Goal: Transaction & Acquisition: Purchase product/service

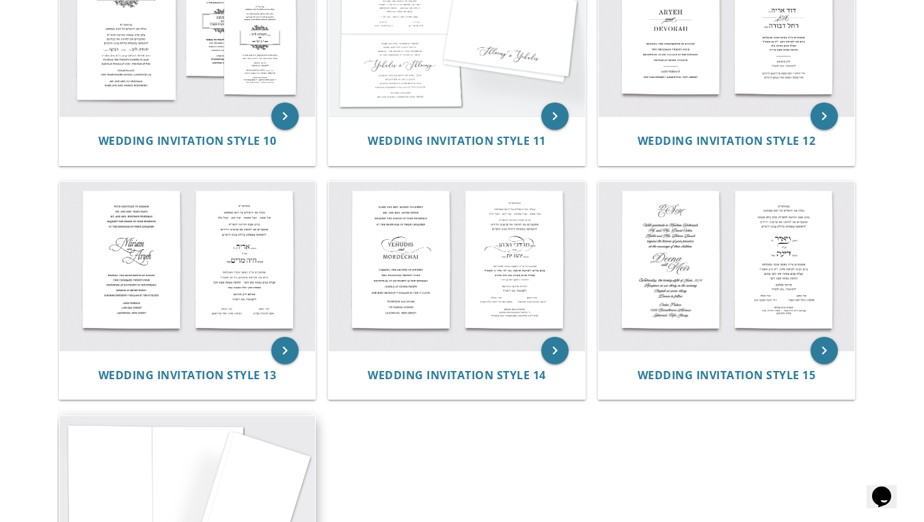
scroll to position [991, 0]
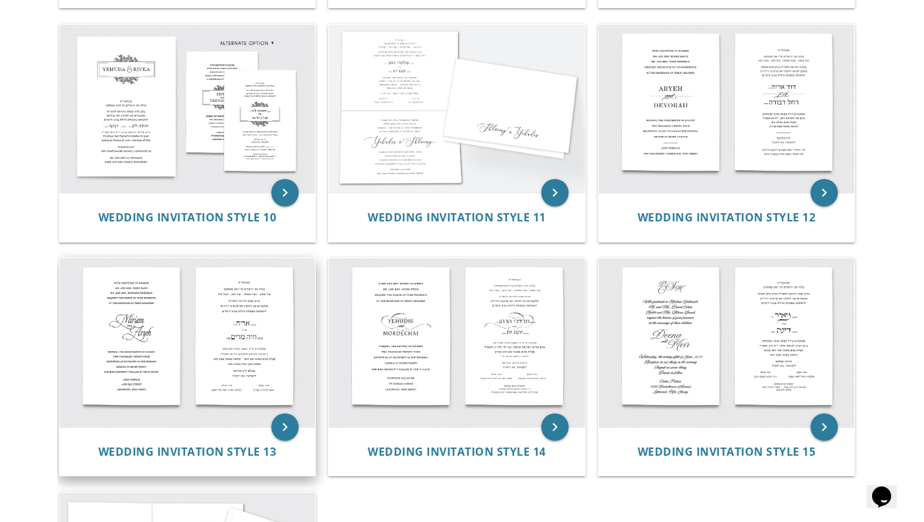
click at [208, 319] on img at bounding box center [187, 342] width 256 height 168
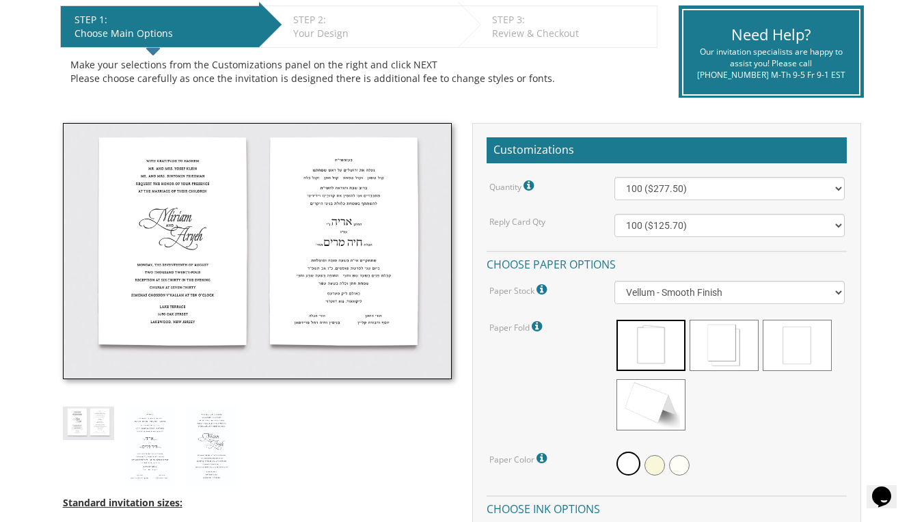
scroll to position [253, 0]
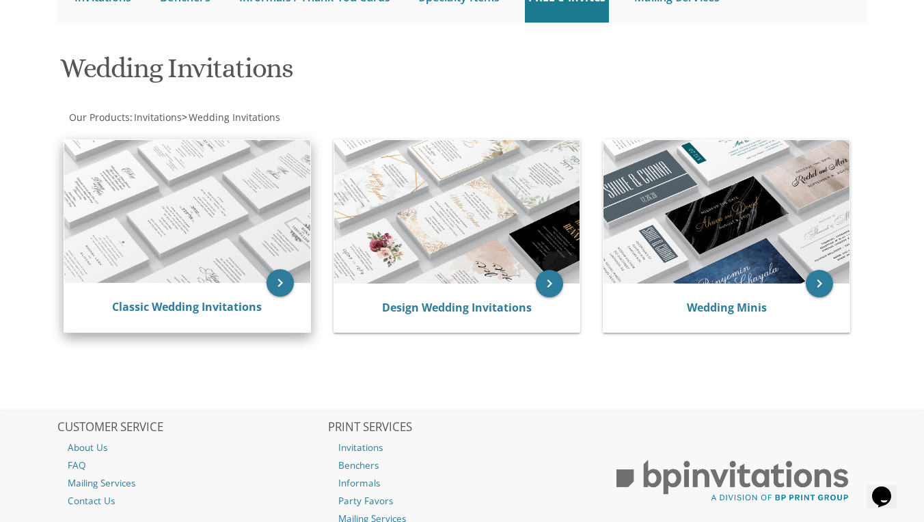
click at [230, 236] on img at bounding box center [187, 211] width 246 height 143
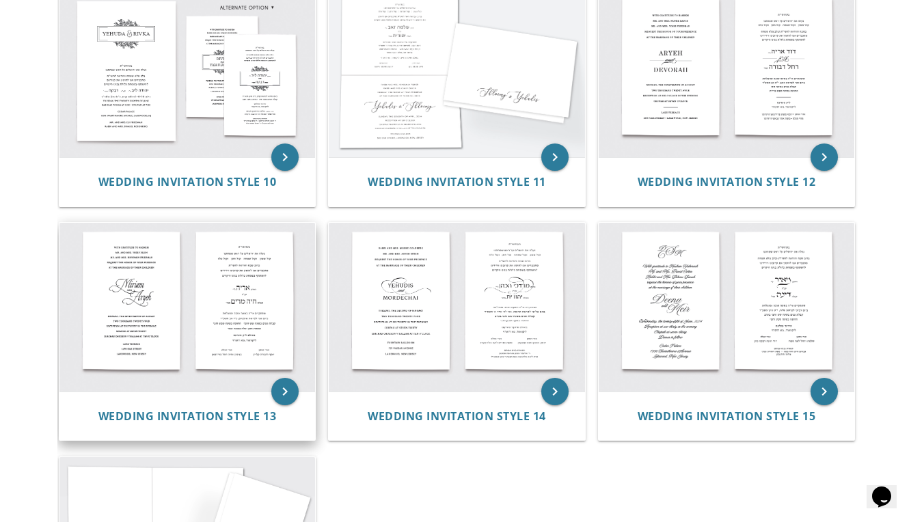
scroll to position [1036, 0]
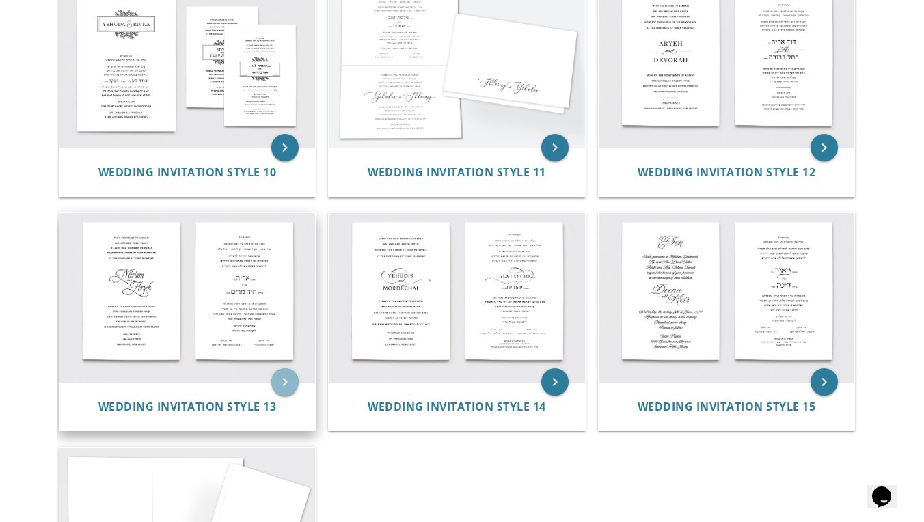
click at [285, 374] on icon "keyboard_arrow_right" at bounding box center [284, 381] width 27 height 27
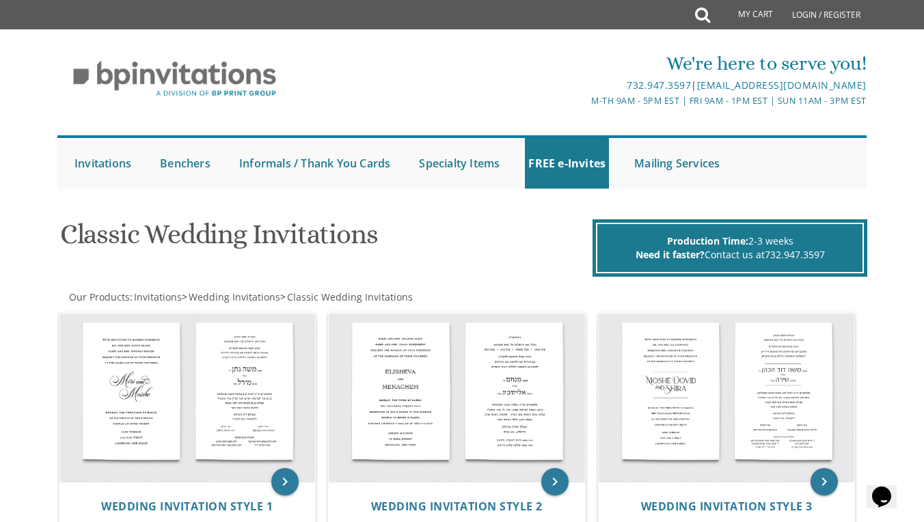
scroll to position [0, 0]
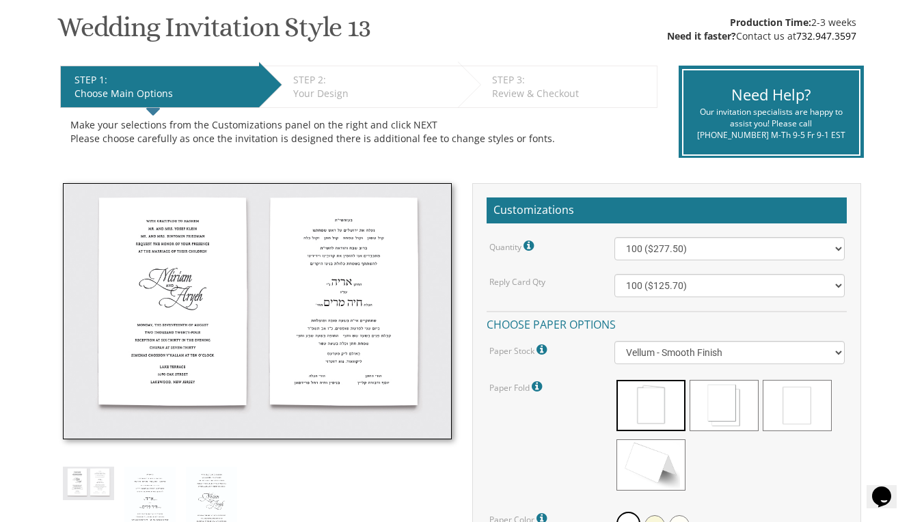
scroll to position [243, 0]
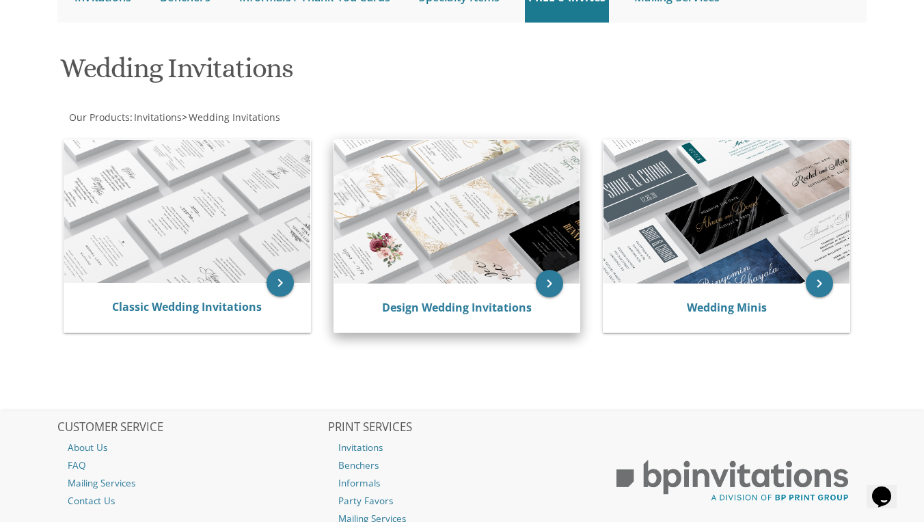
click at [419, 222] on img at bounding box center [457, 211] width 246 height 143
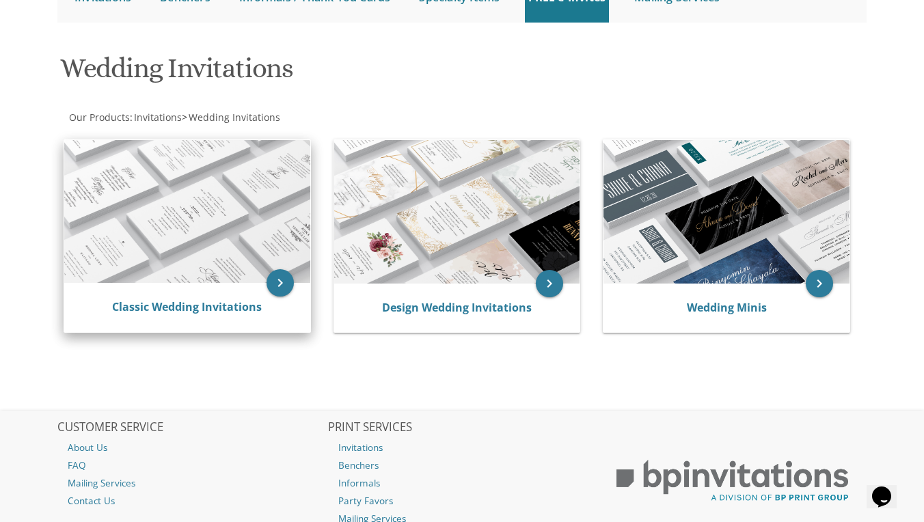
click at [199, 232] on img at bounding box center [187, 211] width 246 height 143
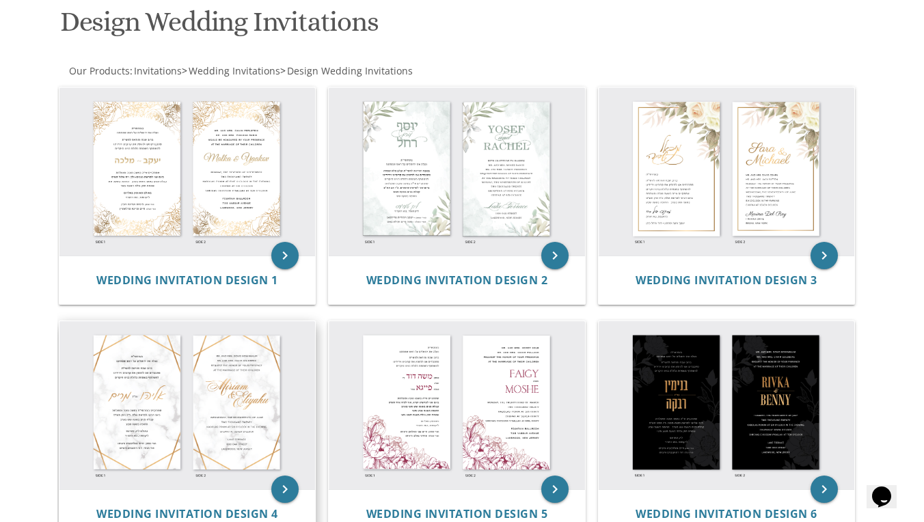
scroll to position [205, 0]
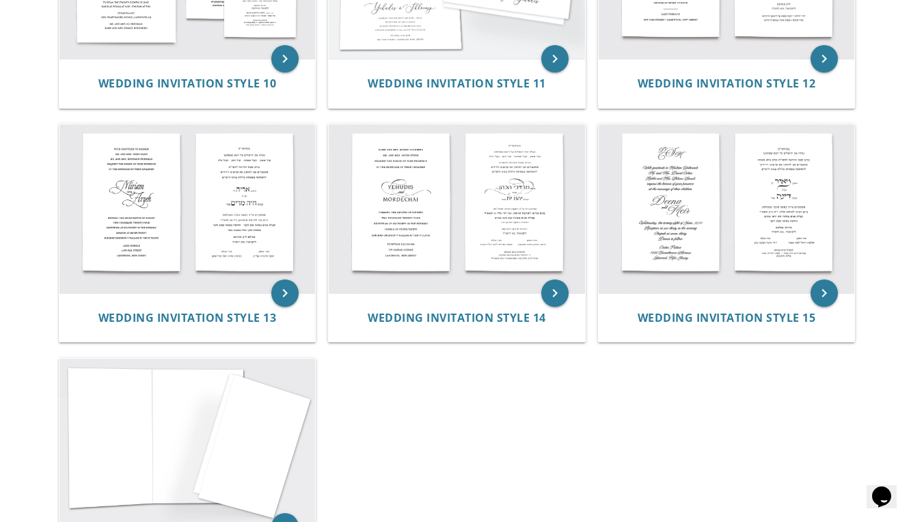
scroll to position [1121, 0]
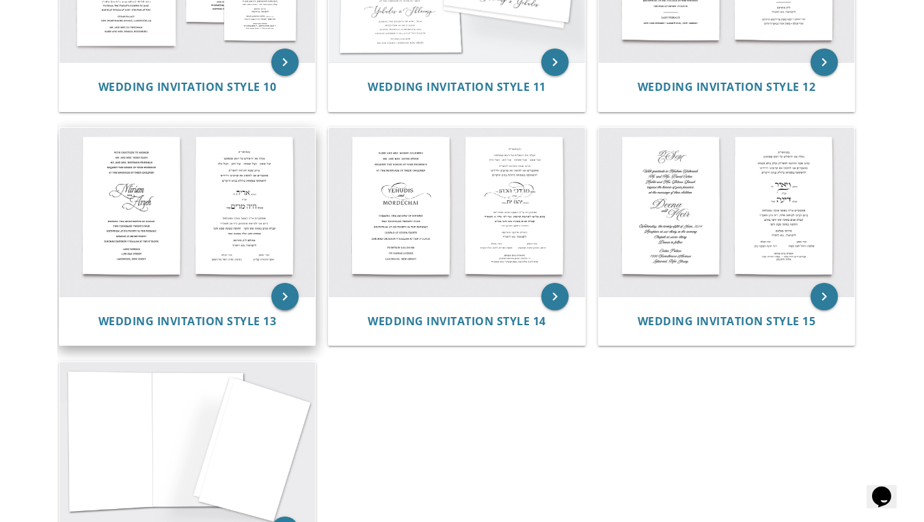
click at [284, 292] on icon "keyboard_arrow_right" at bounding box center [284, 296] width 27 height 27
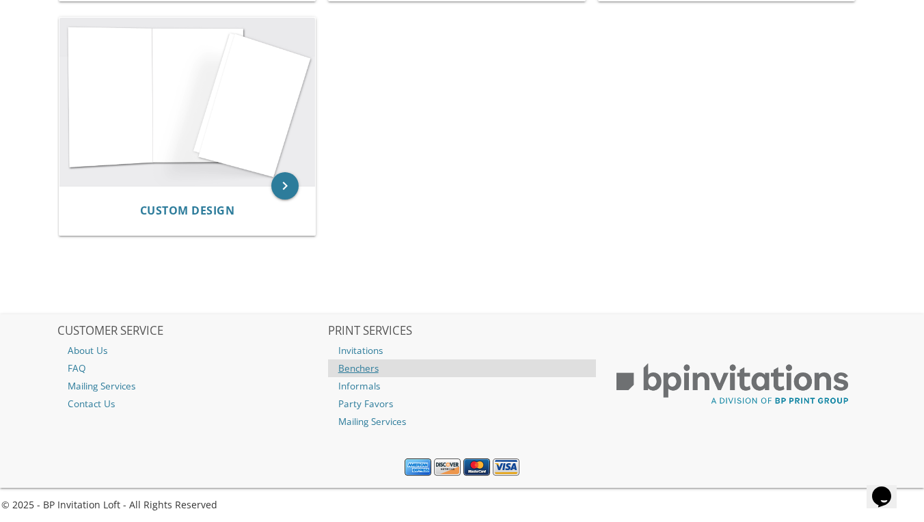
scroll to position [1465, 0]
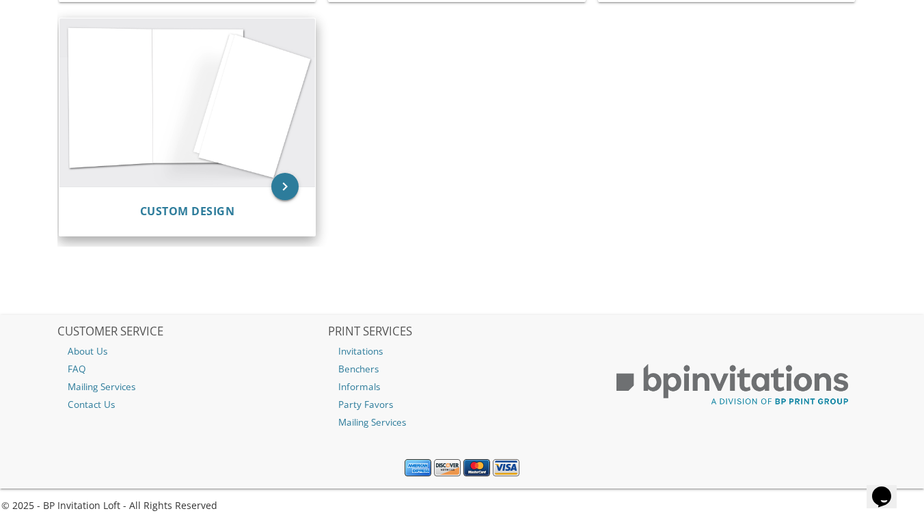
click at [282, 184] on icon "keyboard_arrow_right" at bounding box center [284, 186] width 27 height 27
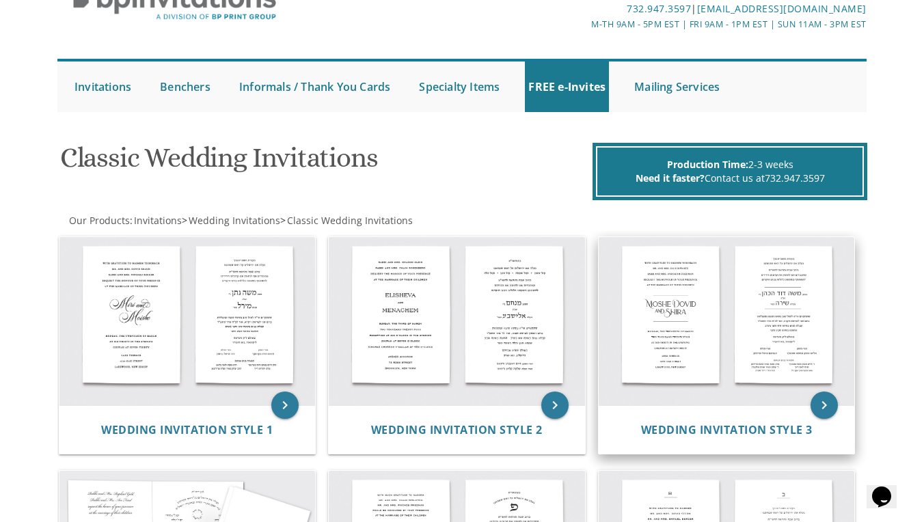
scroll to position [79, 0]
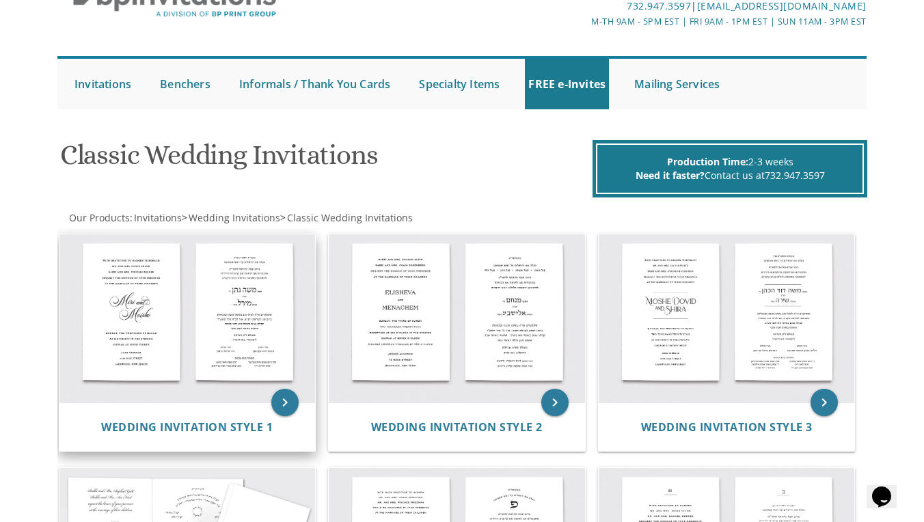
click at [249, 332] on img at bounding box center [187, 318] width 256 height 168
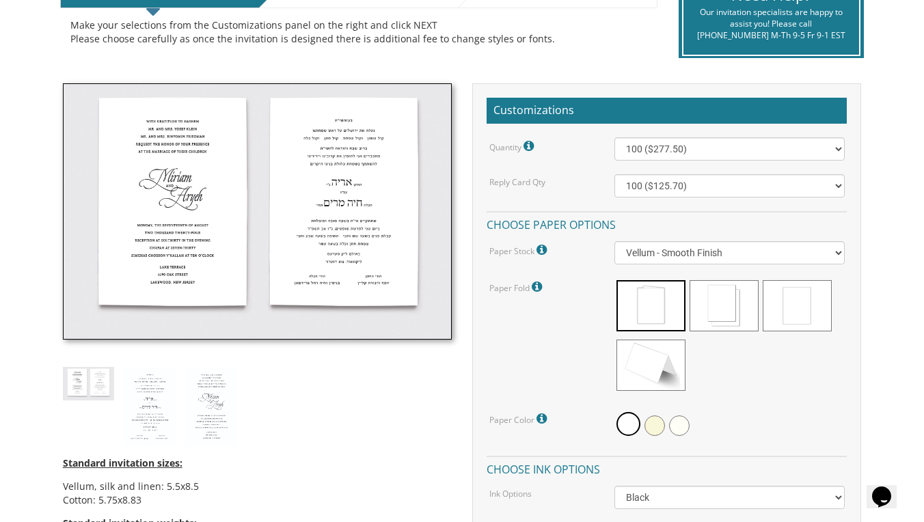
scroll to position [376, 0]
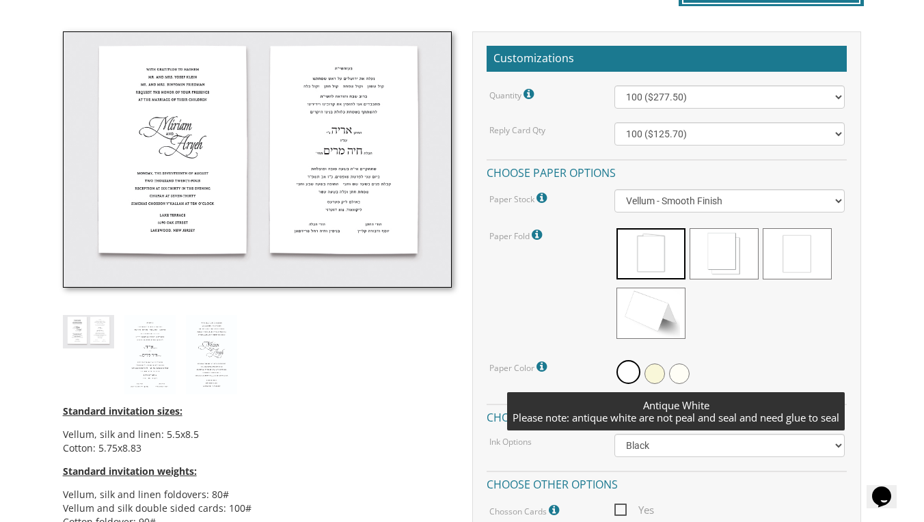
click at [677, 372] on span at bounding box center [679, 373] width 20 height 20
click at [677, 370] on span at bounding box center [677, 372] width 24 height 24
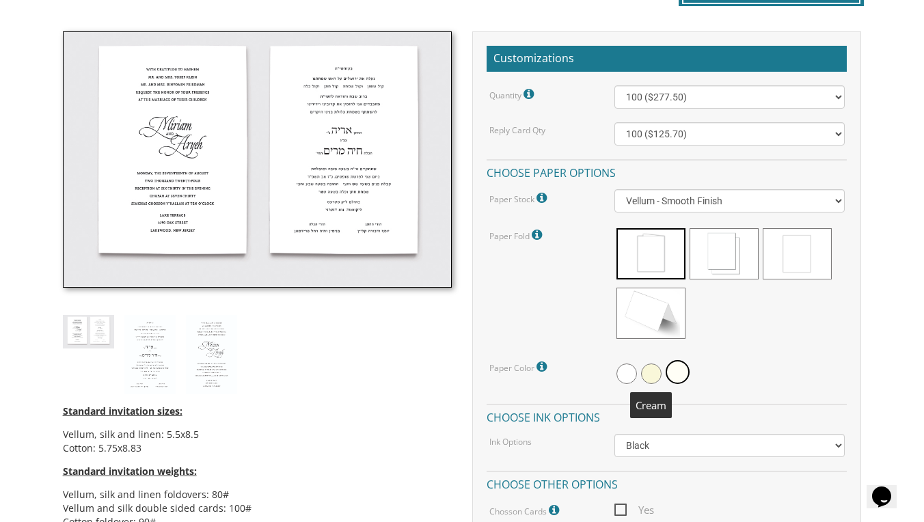
click at [654, 372] on span at bounding box center [651, 373] width 20 height 20
click at [654, 372] on span at bounding box center [653, 372] width 24 height 24
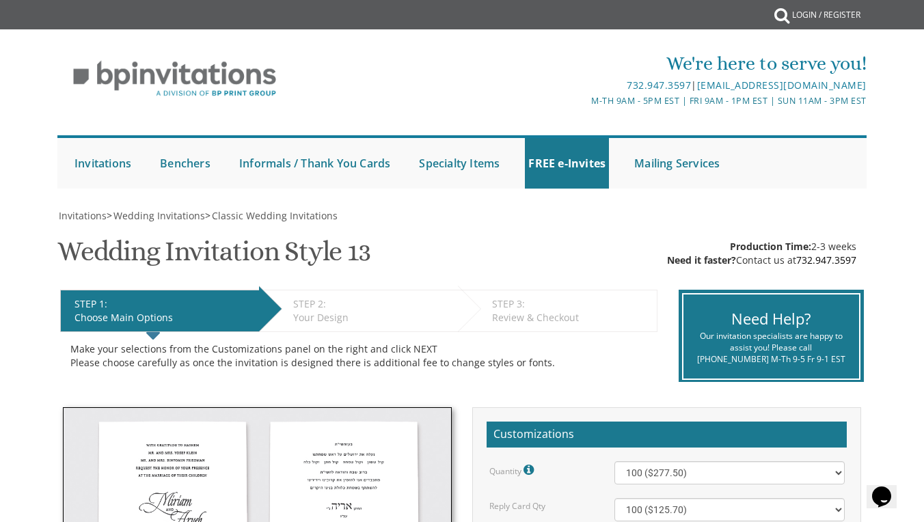
scroll to position [0, 0]
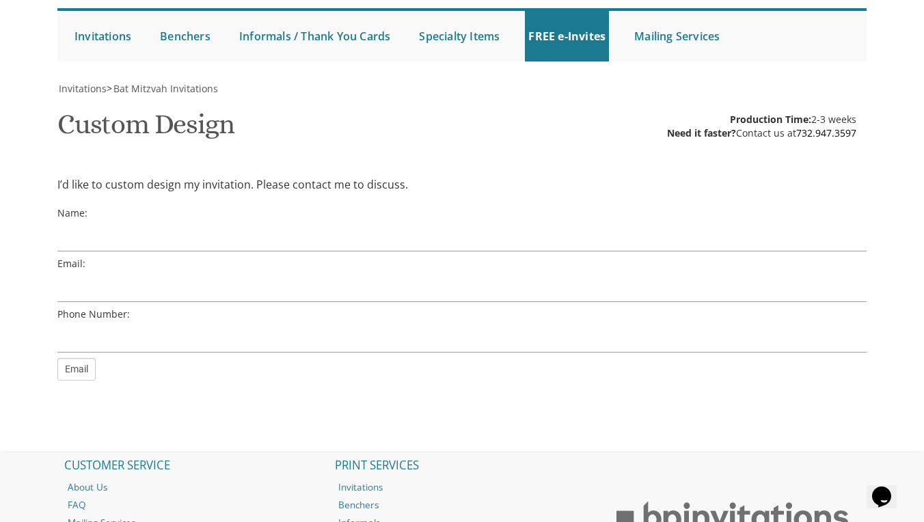
scroll to position [125, 0]
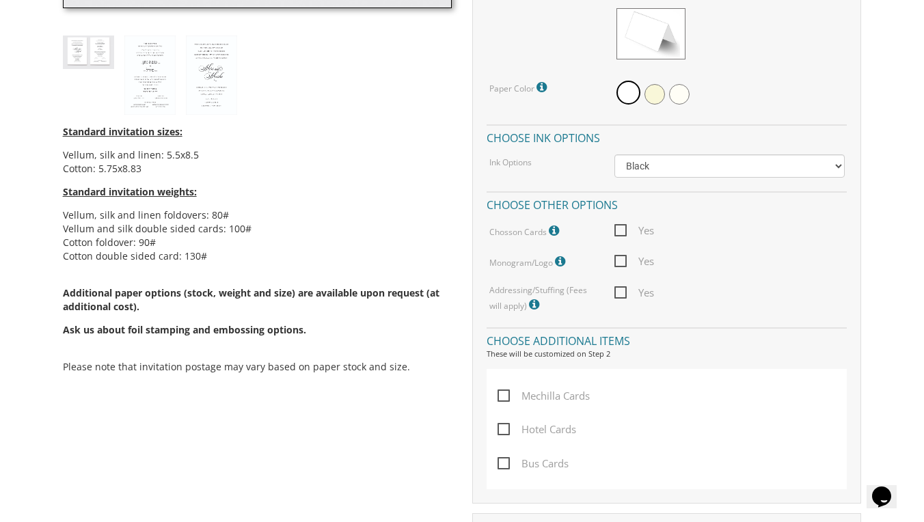
scroll to position [726, 0]
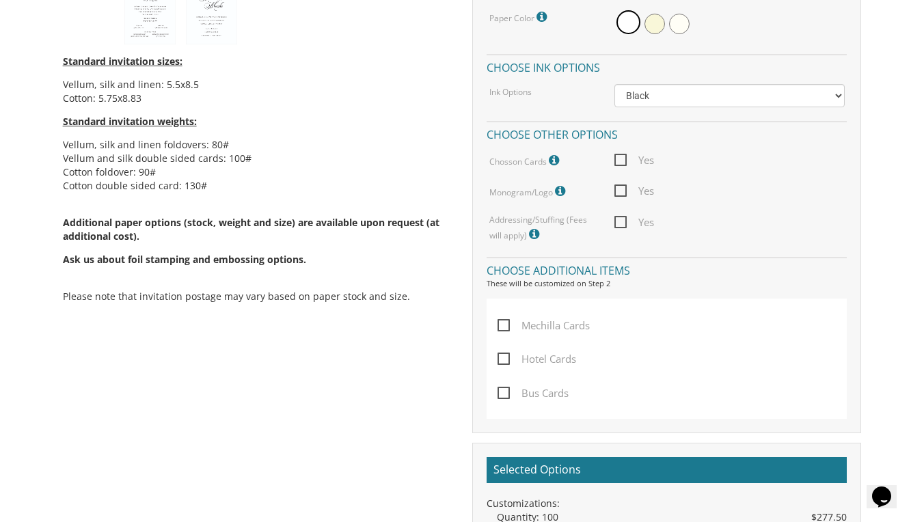
click at [628, 190] on span "Yes" at bounding box center [634, 190] width 40 height 17
click at [623, 190] on input "Yes" at bounding box center [618, 189] width 9 height 9
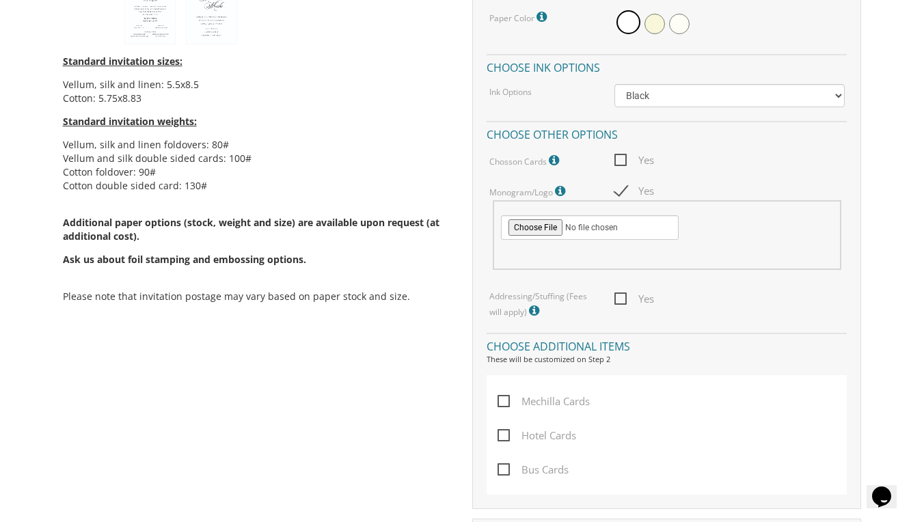
click at [614, 191] on span "Yes" at bounding box center [634, 190] width 40 height 17
click at [614, 191] on input "Yes" at bounding box center [618, 189] width 9 height 9
checkbox input "false"
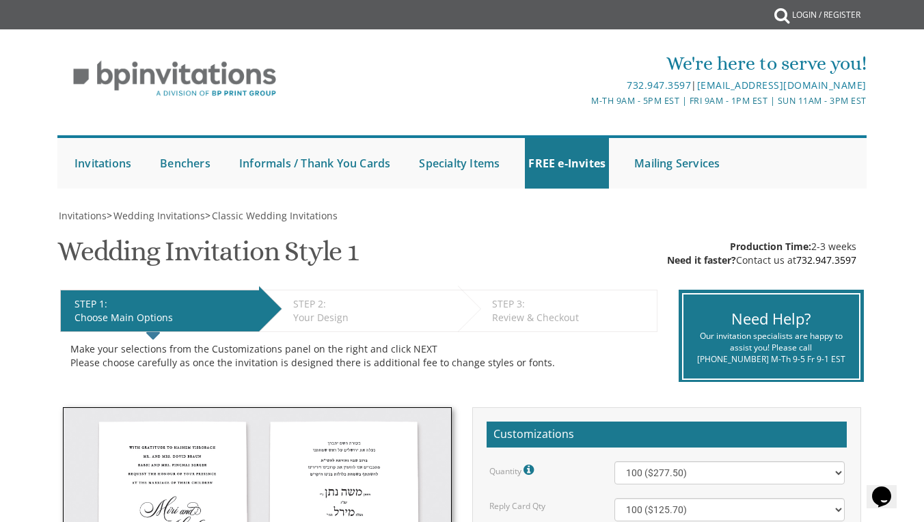
scroll to position [0, 0]
